Goal: Find specific page/section: Find specific page/section

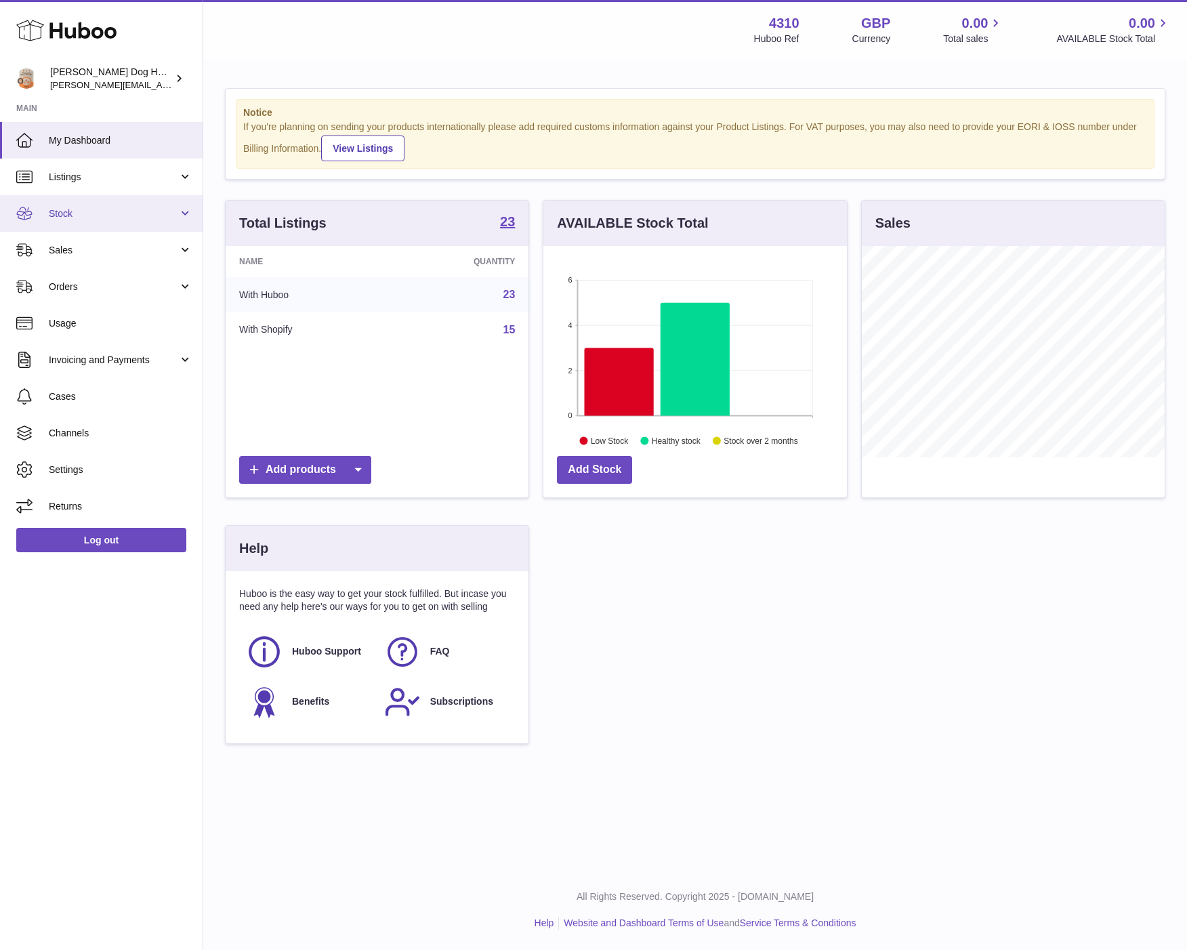
scroll to position [211, 302]
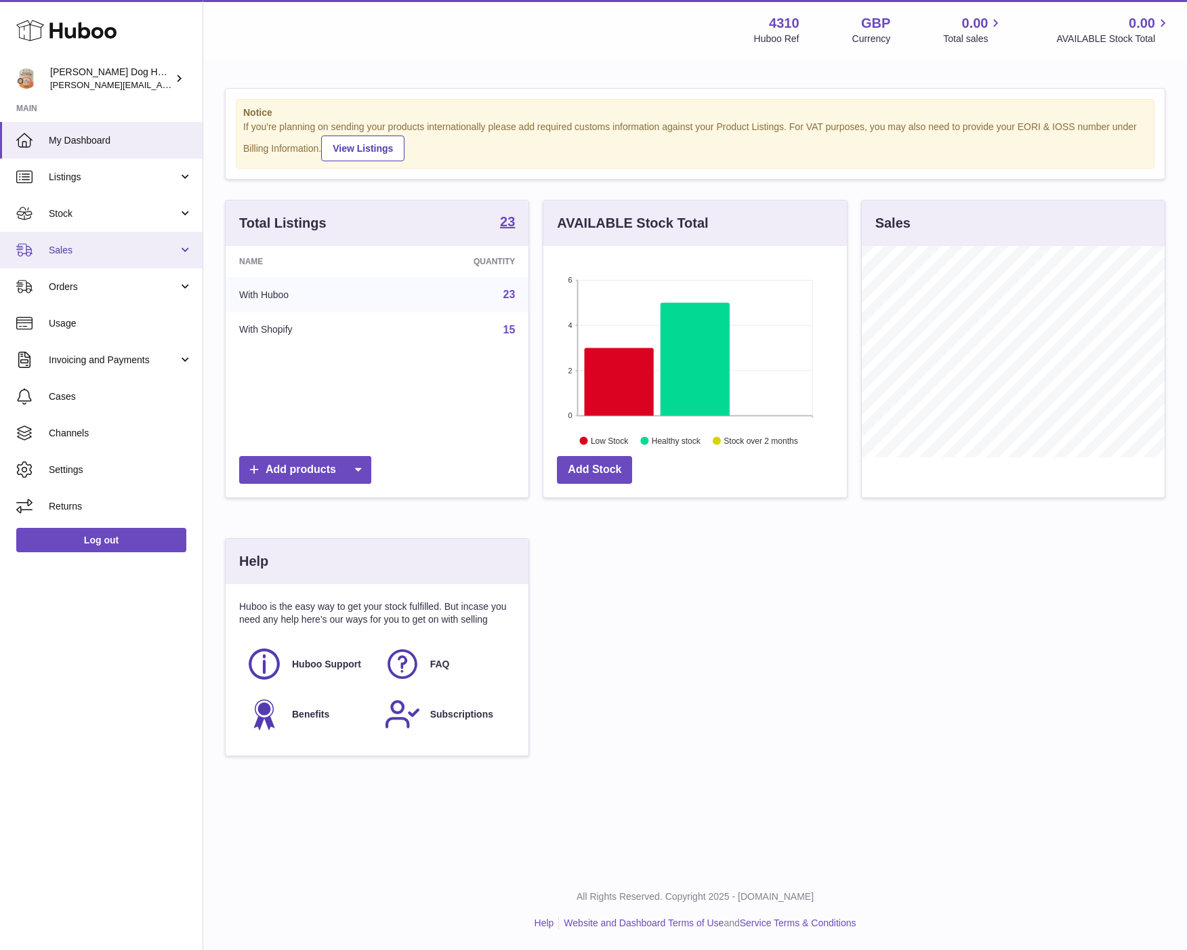
click at [115, 255] on span "Sales" at bounding box center [113, 250] width 129 height 13
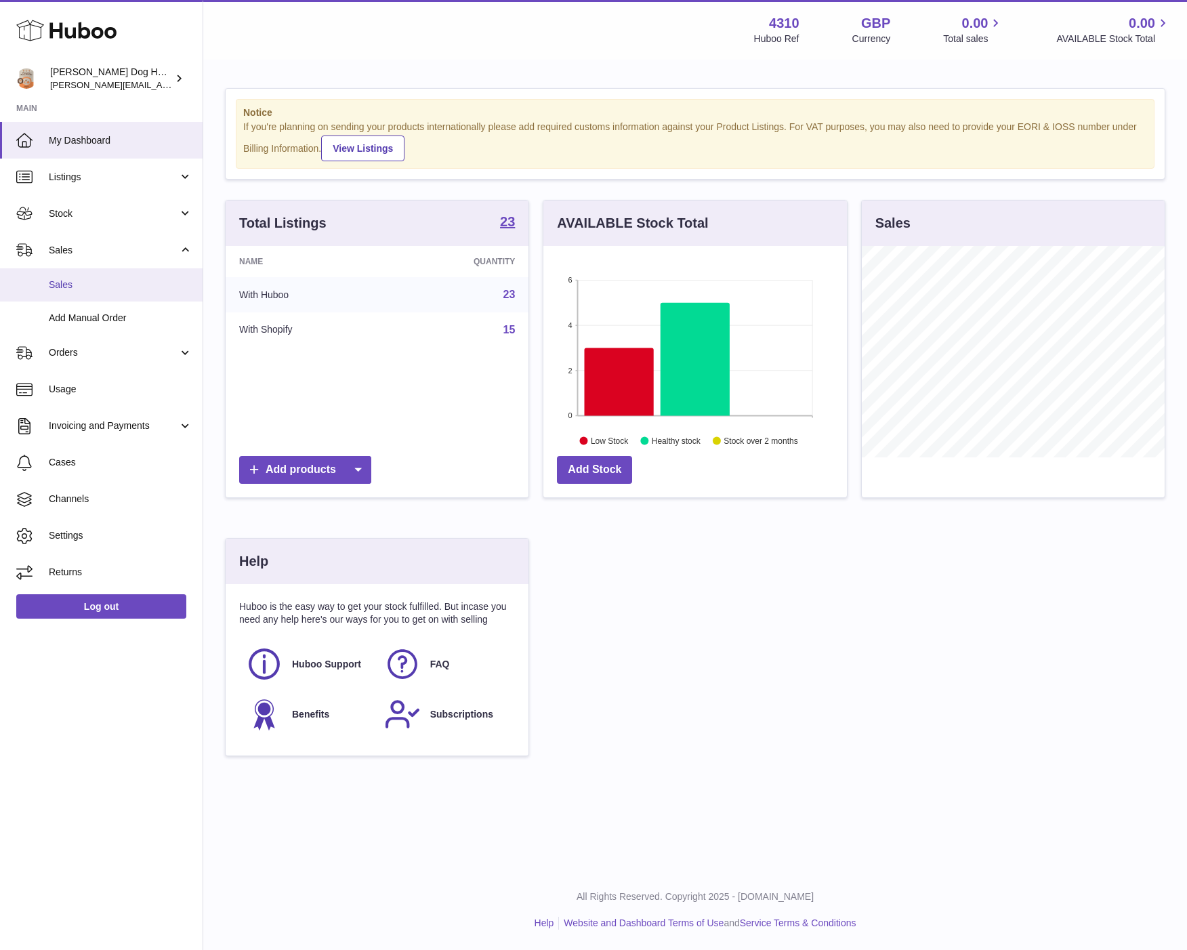
click at [115, 292] on link "Sales" at bounding box center [101, 284] width 203 height 33
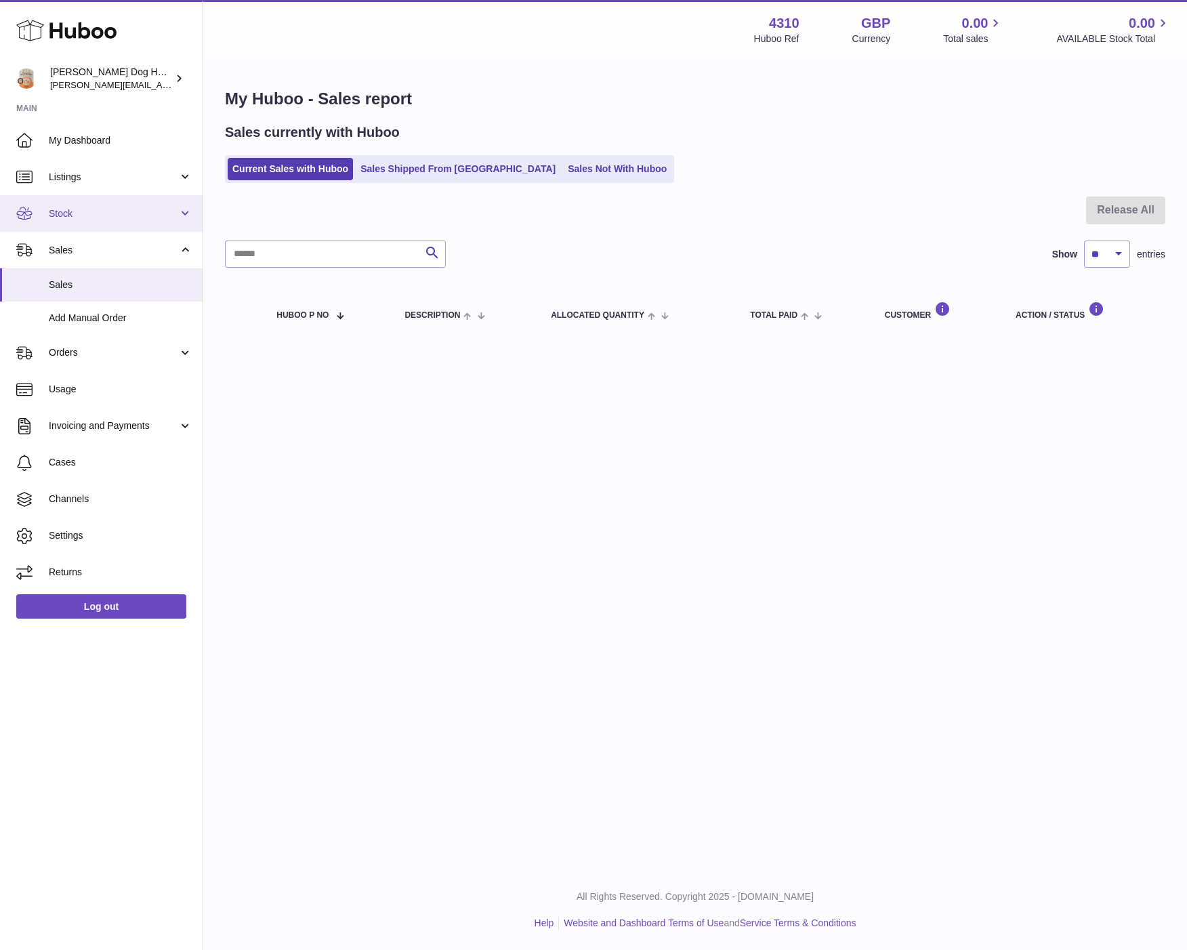
click at [86, 224] on link "Stock" at bounding box center [101, 213] width 203 height 37
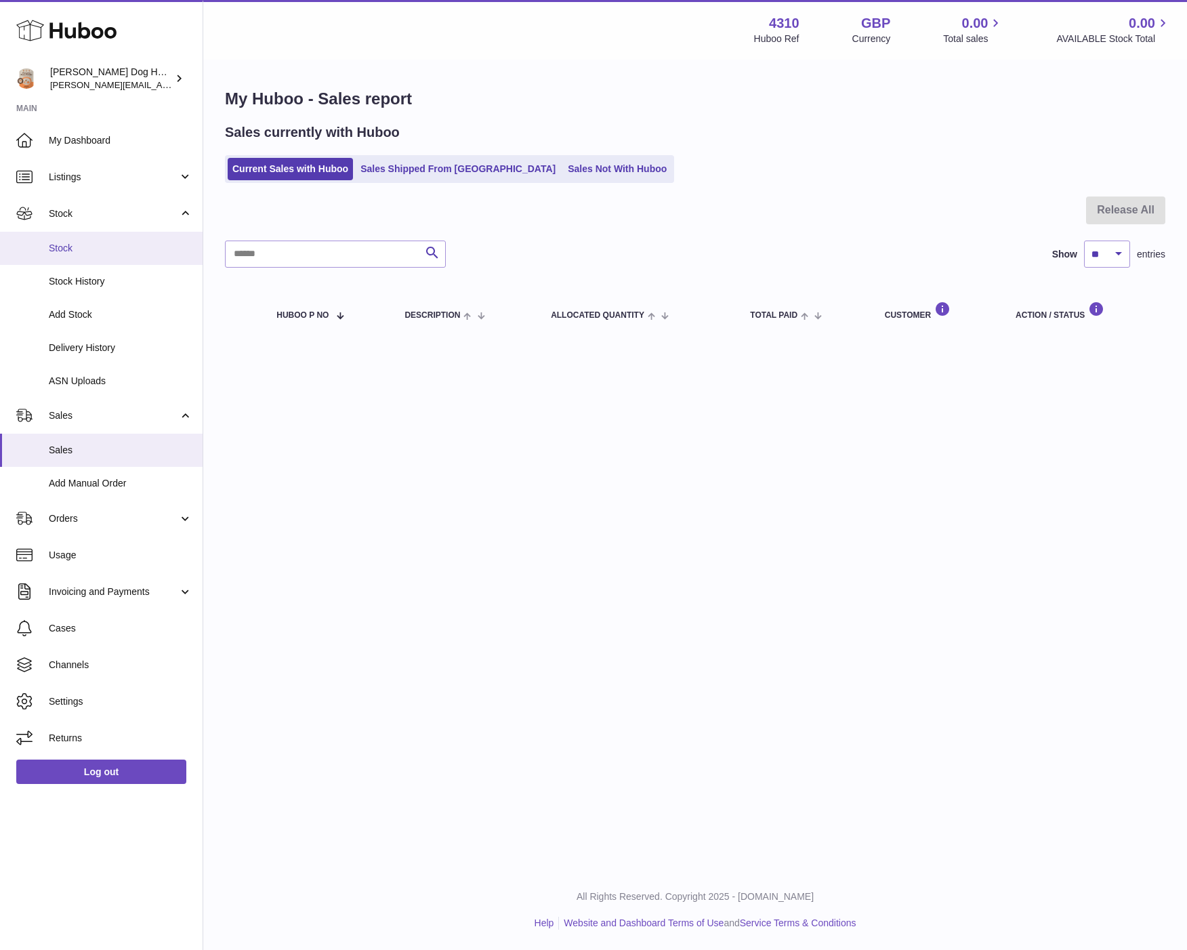
click at [80, 249] on span "Stock" at bounding box center [121, 248] width 144 height 13
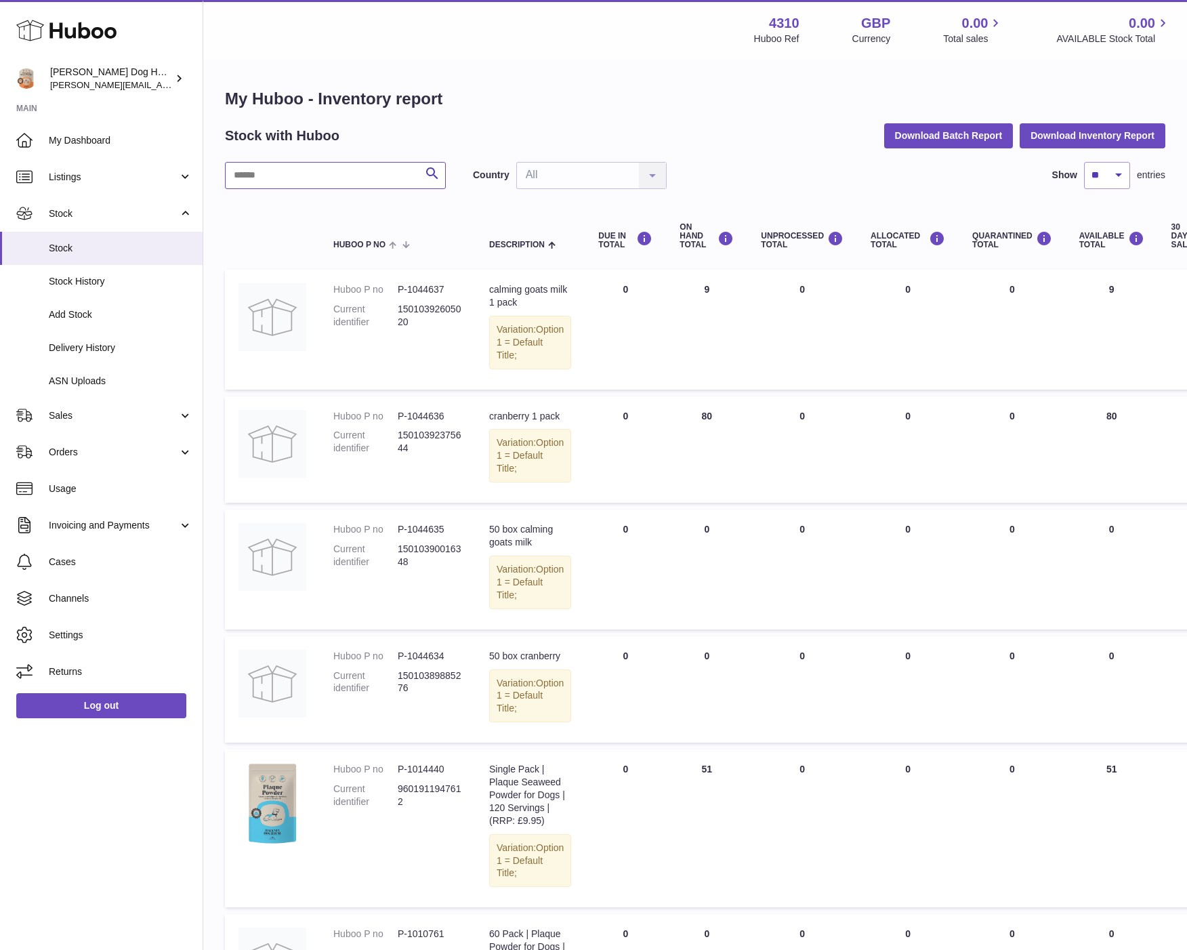
click at [335, 183] on input "text" at bounding box center [335, 175] width 221 height 27
type input "*"
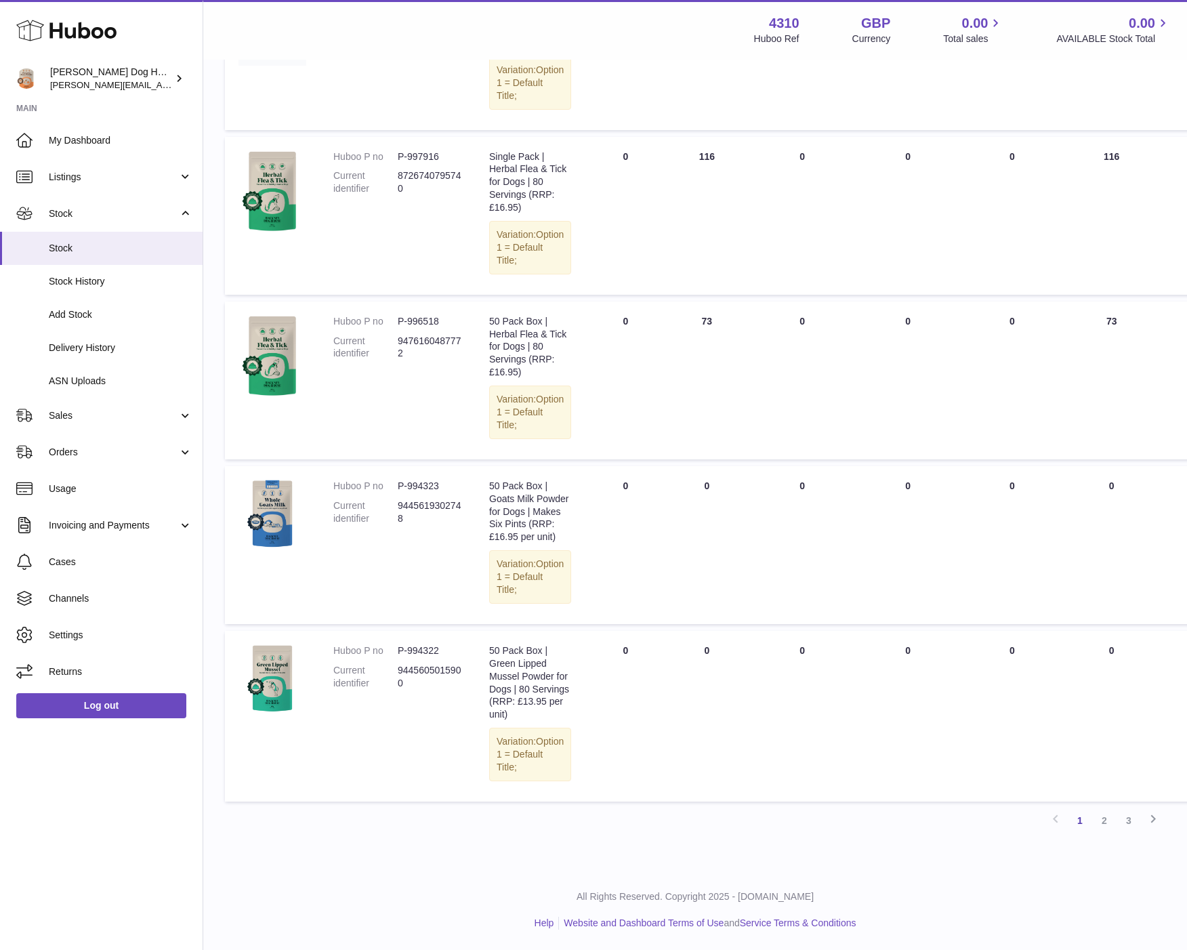
scroll to position [916, 0]
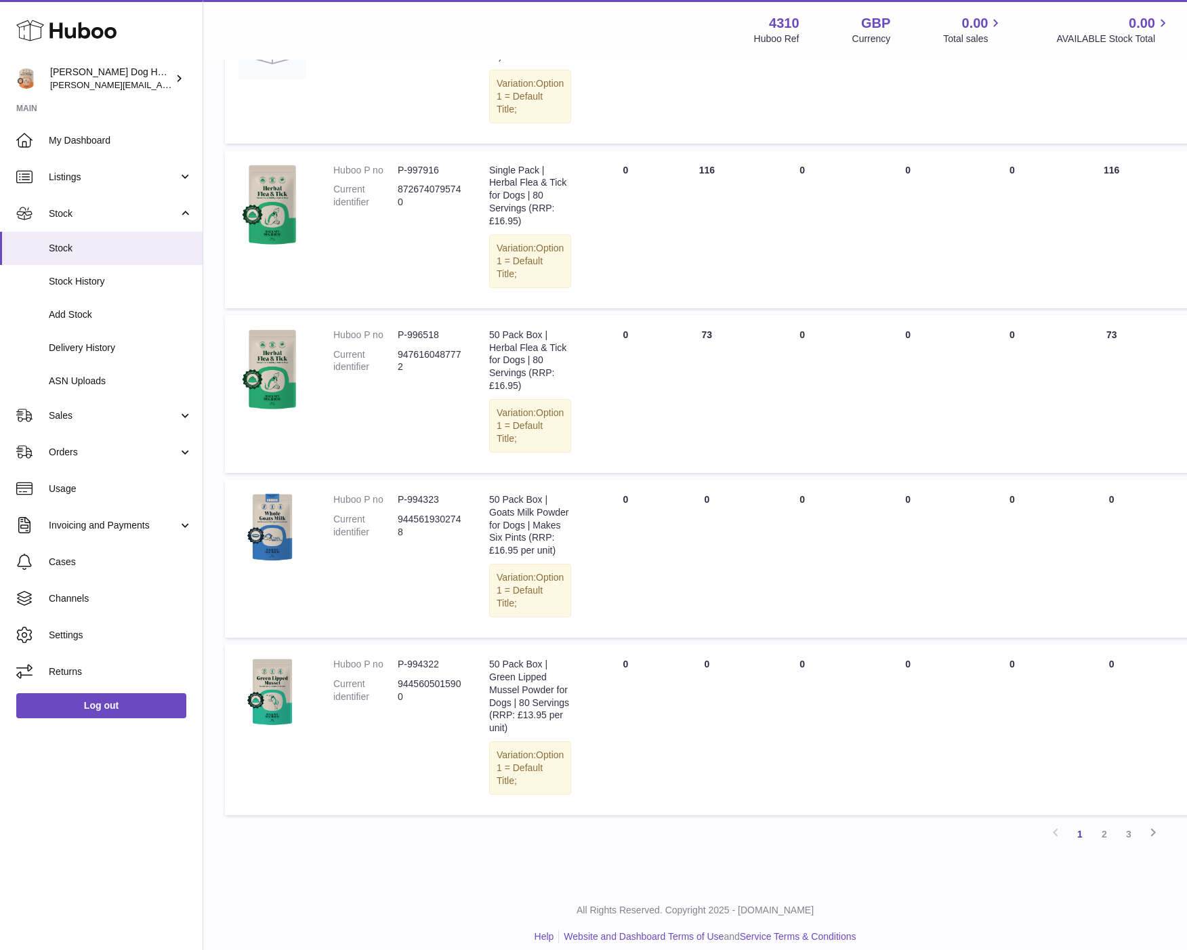
click at [421, 342] on dd "P-996518" at bounding box center [430, 335] width 64 height 13
copy dl "P-996518"
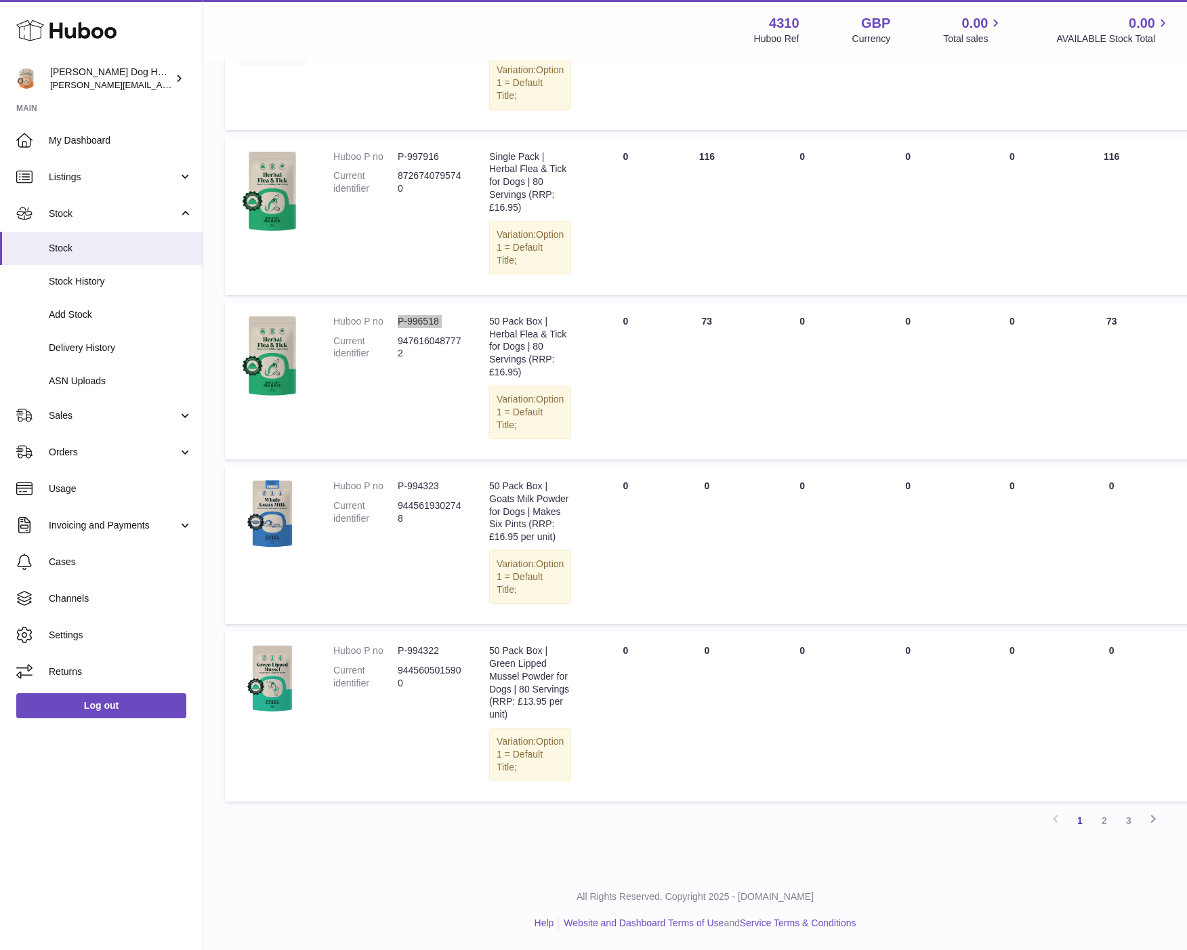
scroll to position [1133, 0]
click at [1111, 823] on link "2" at bounding box center [1104, 820] width 24 height 24
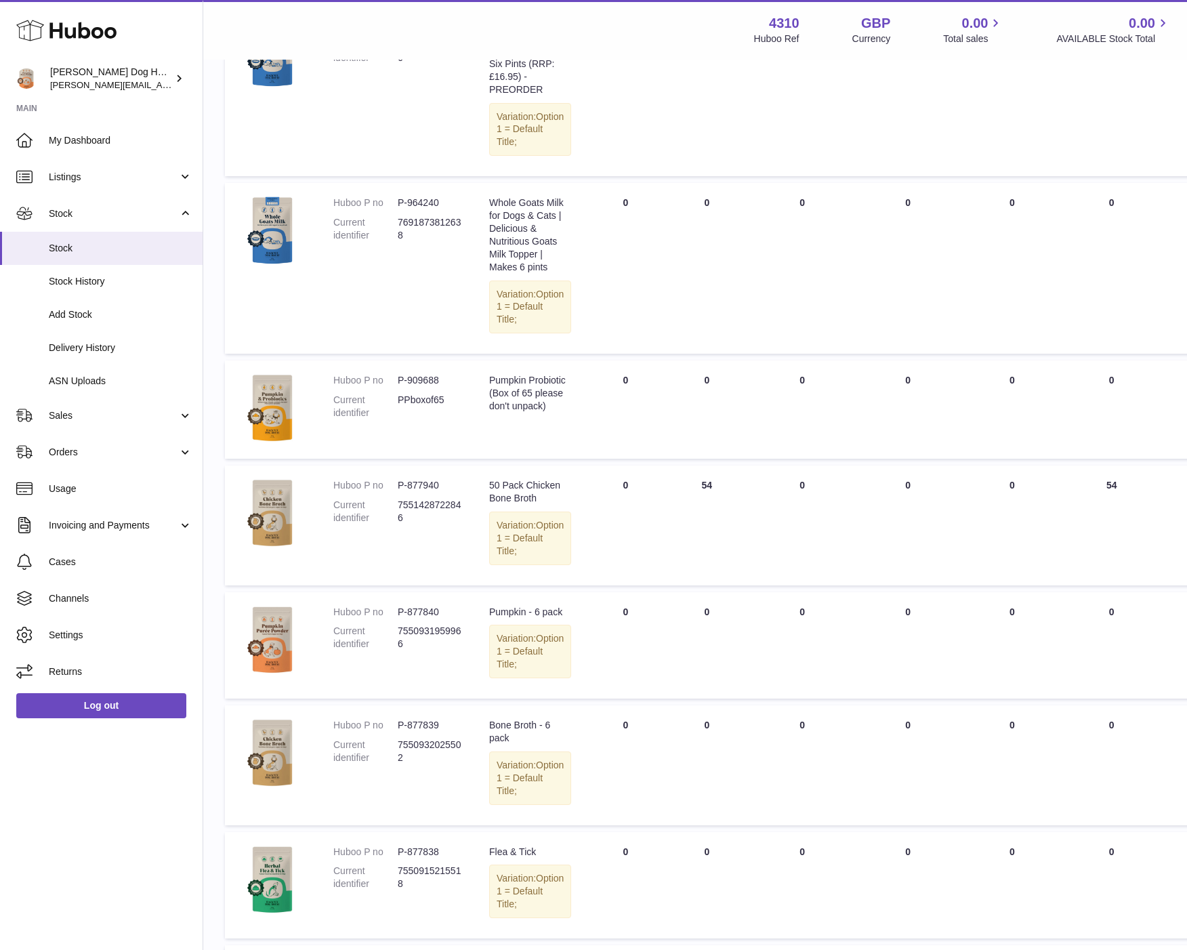
scroll to position [443, 0]
click at [420, 491] on dd "P-877940" at bounding box center [430, 484] width 64 height 13
copy dl "P-877940"
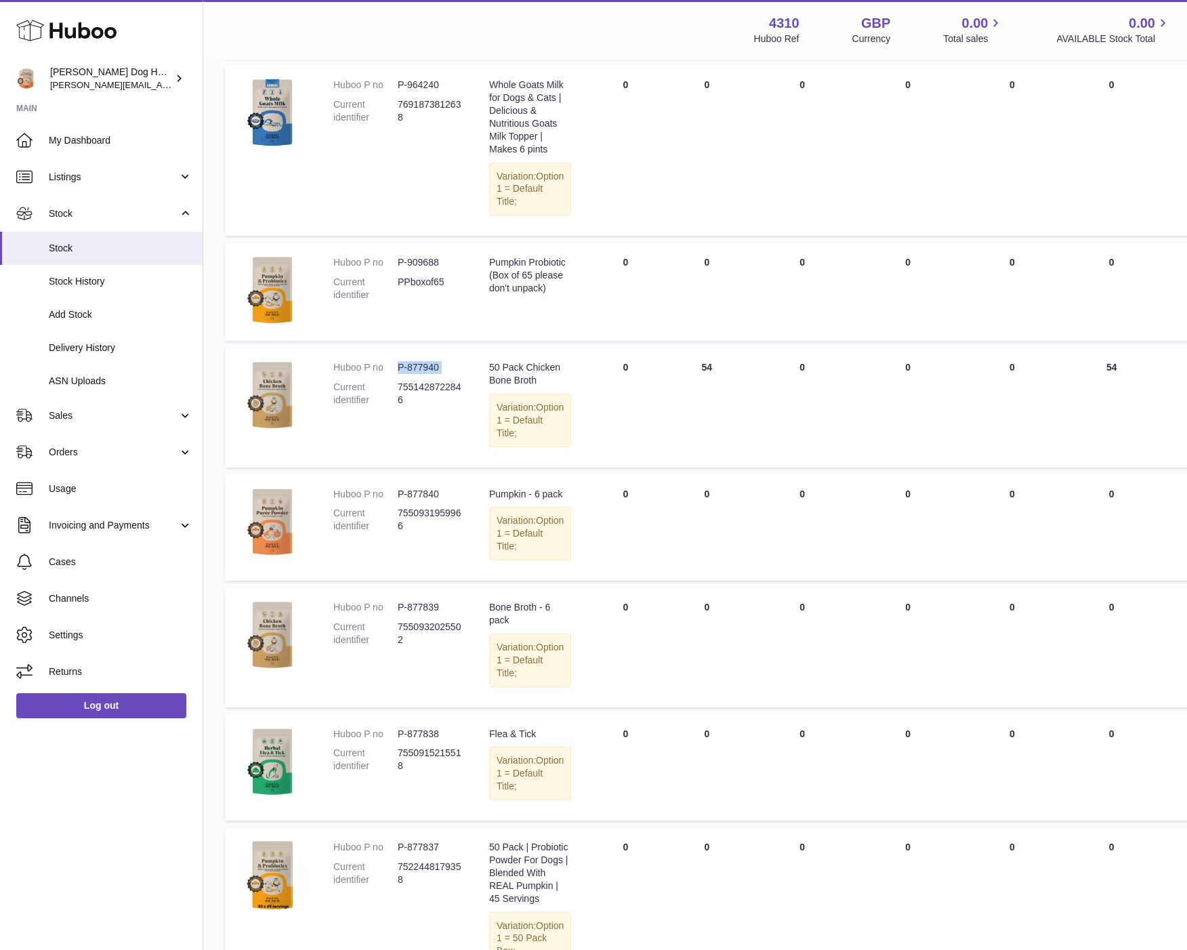
scroll to position [581, 0]
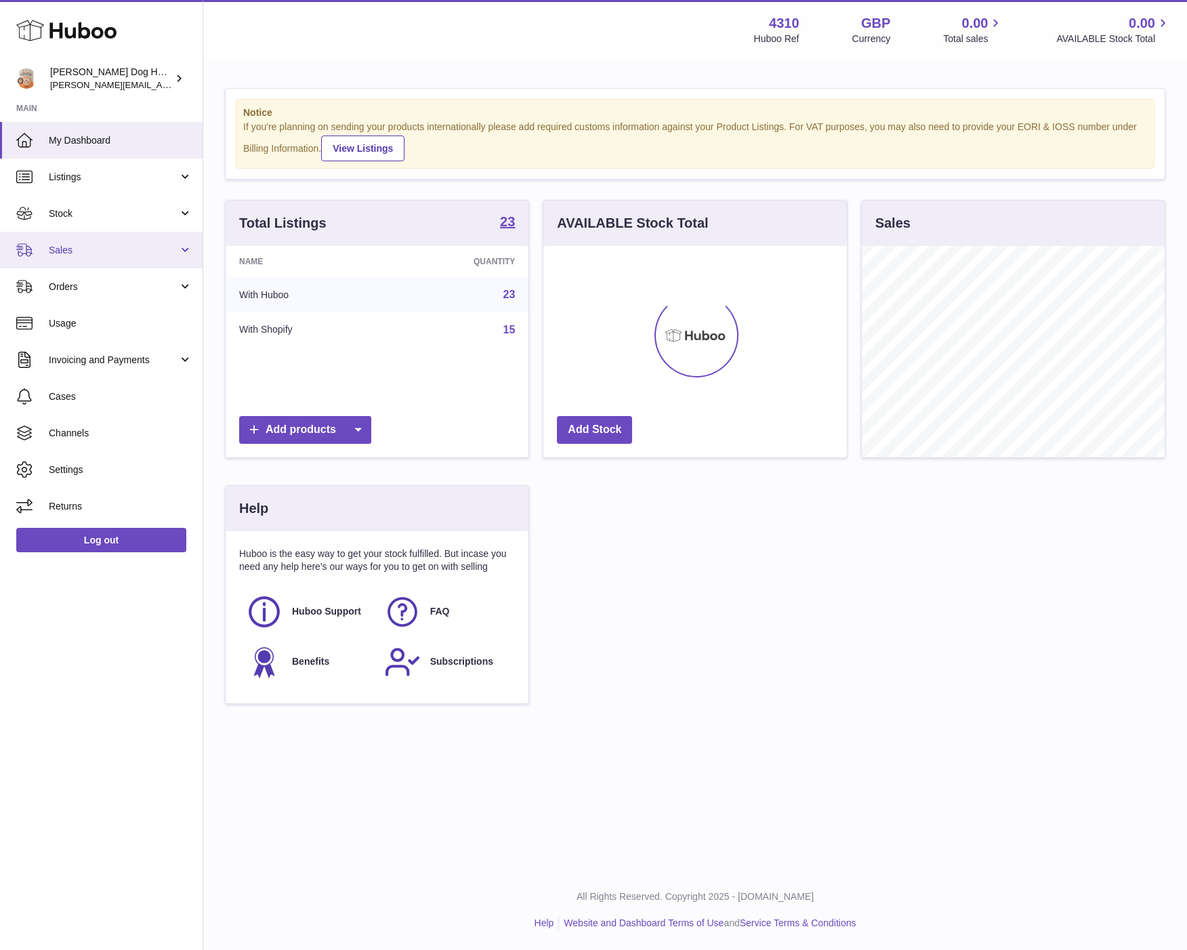
scroll to position [211, 302]
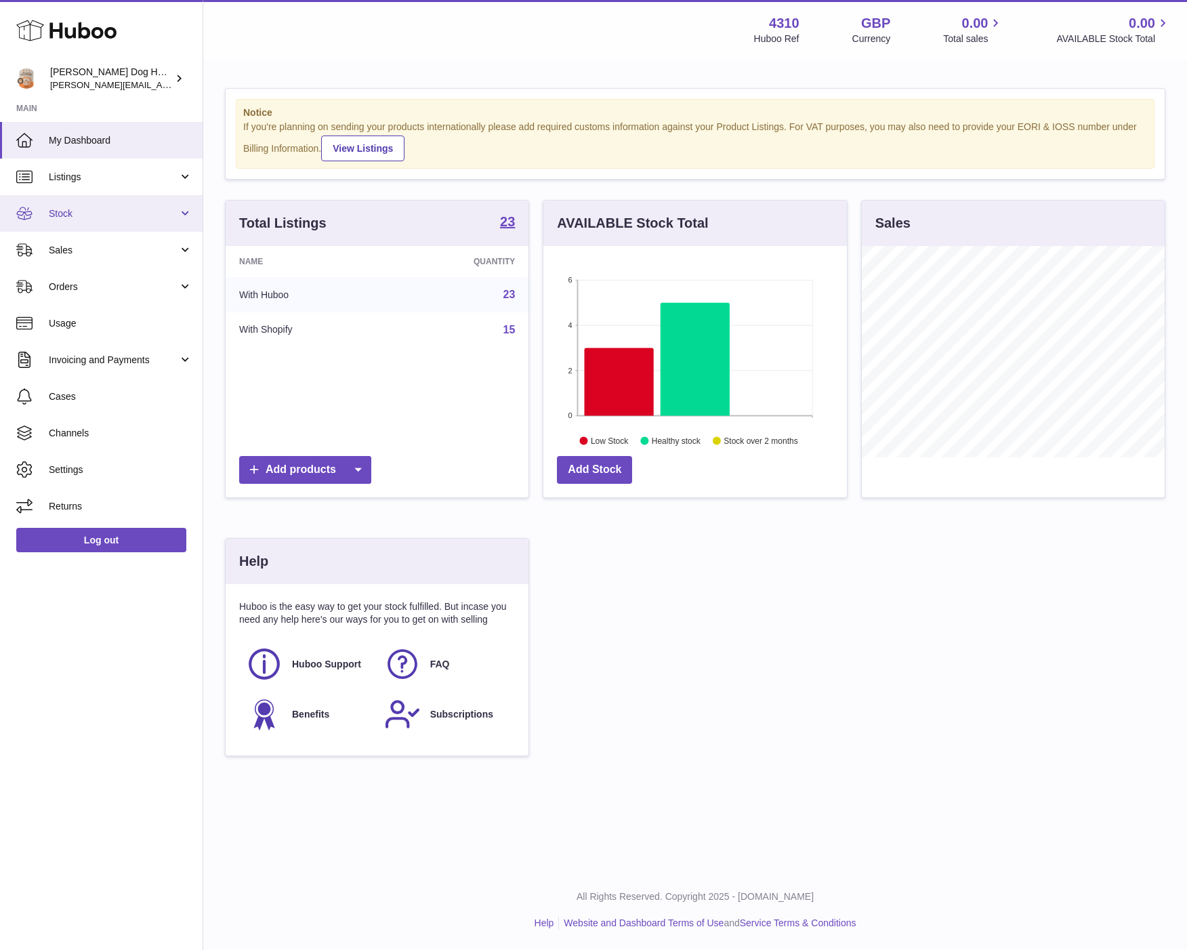
click at [100, 213] on span "Stock" at bounding box center [113, 213] width 129 height 13
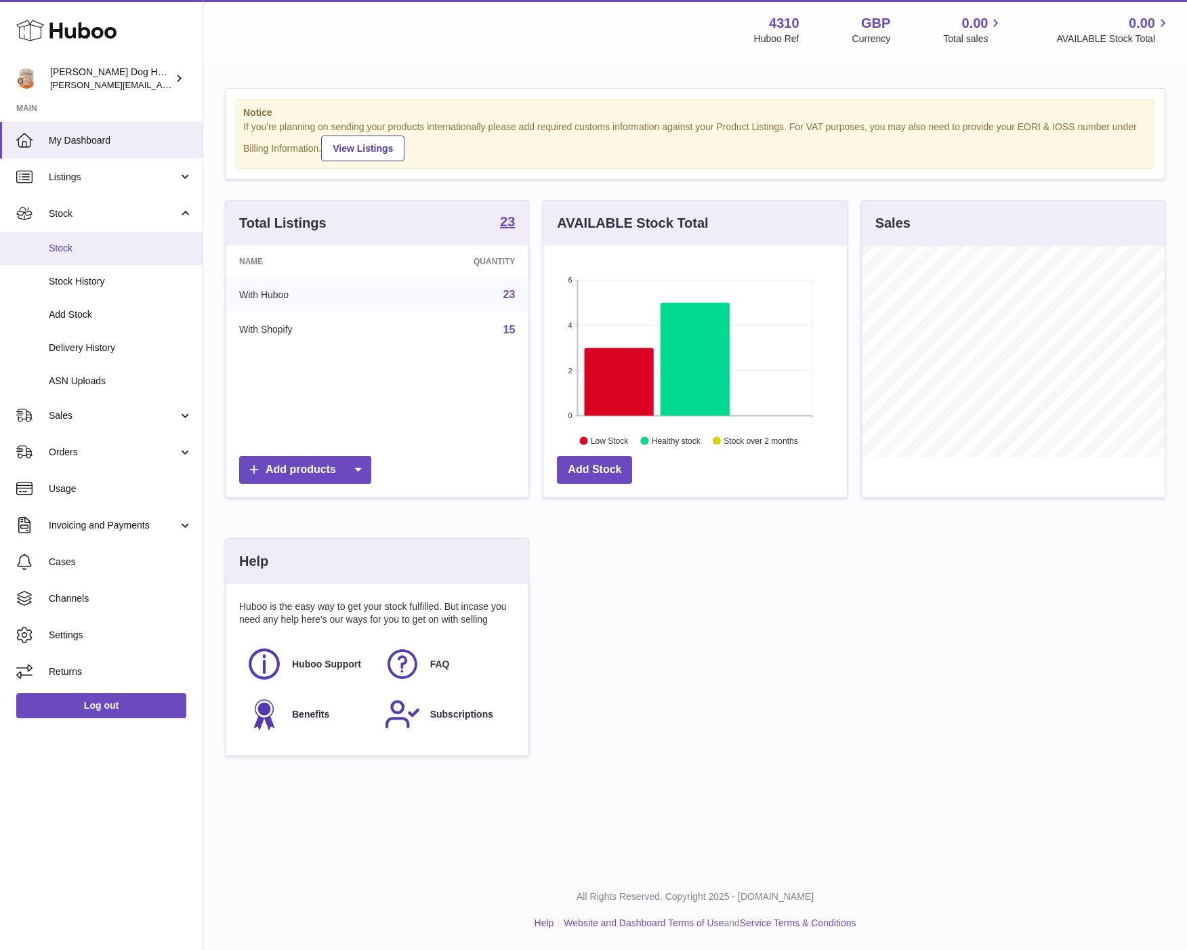
click at [100, 234] on link "Stock" at bounding box center [101, 248] width 203 height 33
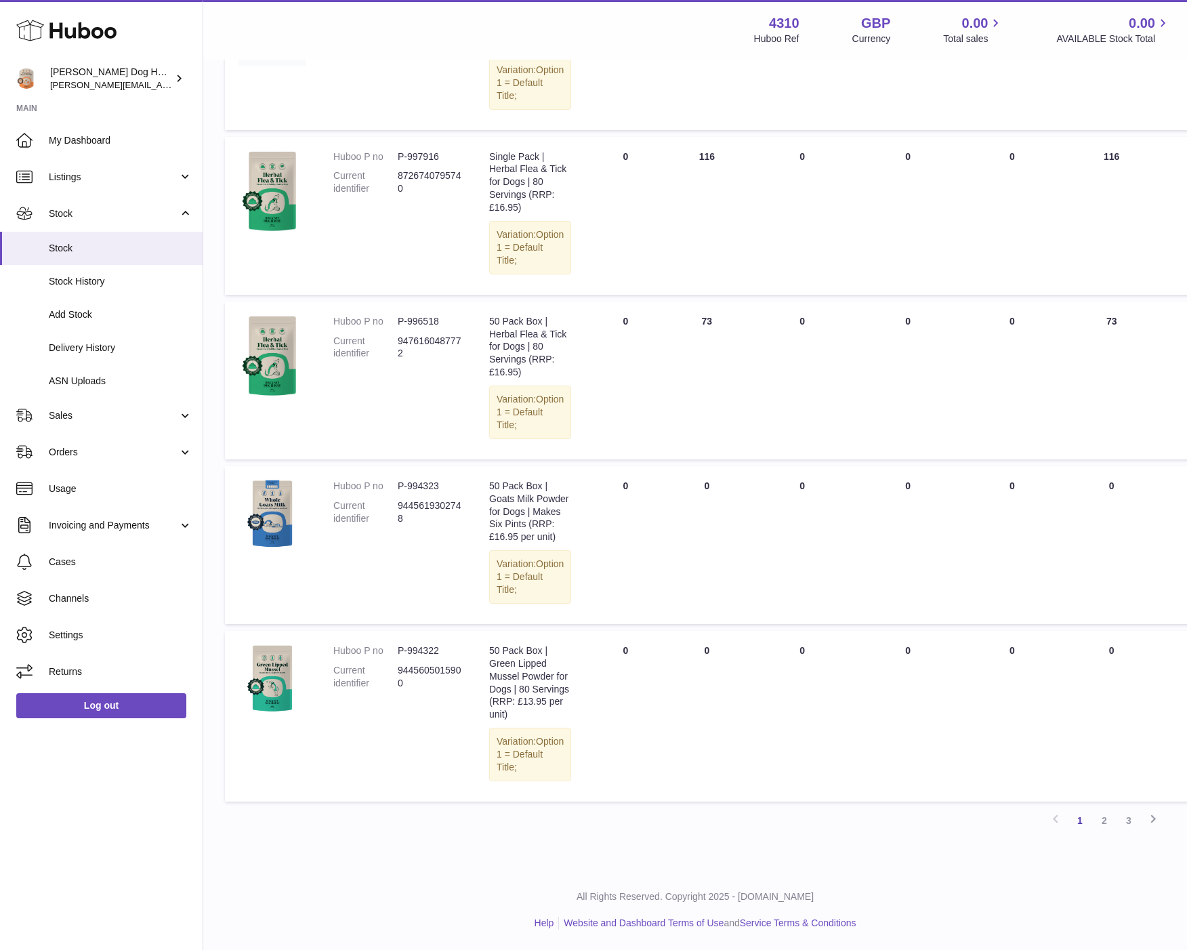
scroll to position [1133, 0]
click at [1107, 829] on link "2" at bounding box center [1104, 820] width 24 height 24
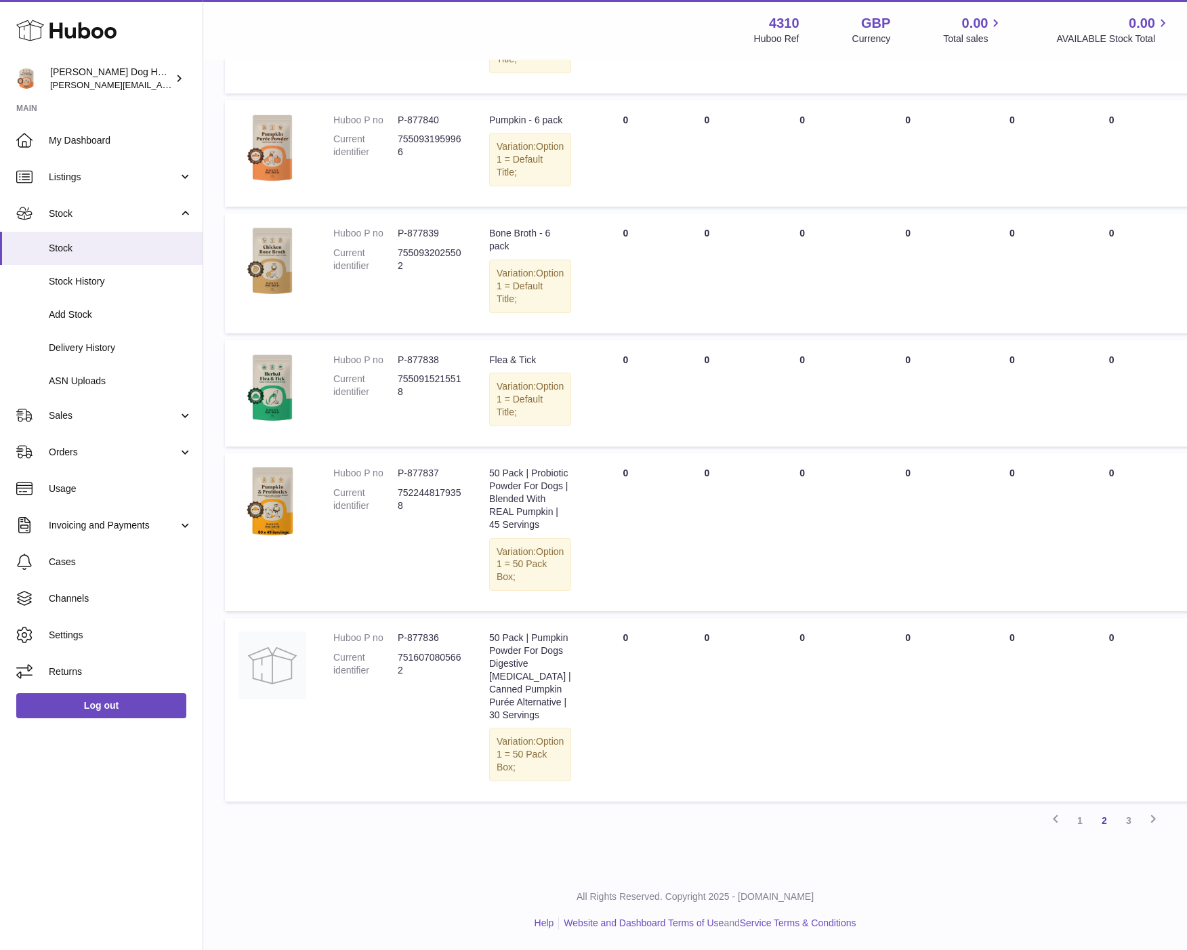
scroll to position [1162, 0]
click at [1122, 819] on link "3" at bounding box center [1129, 820] width 24 height 24
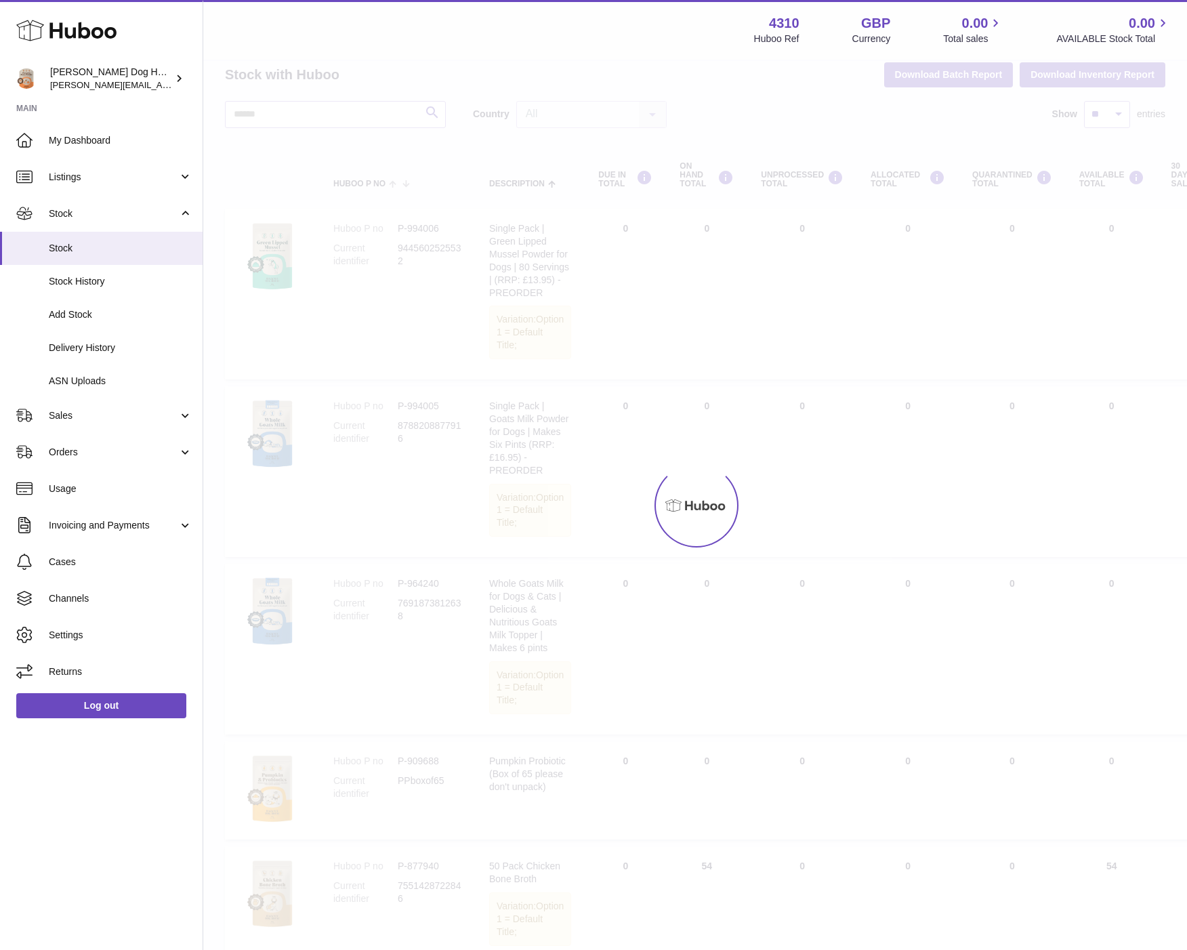
scroll to position [5, 0]
